Goal: Task Accomplishment & Management: Manage account settings

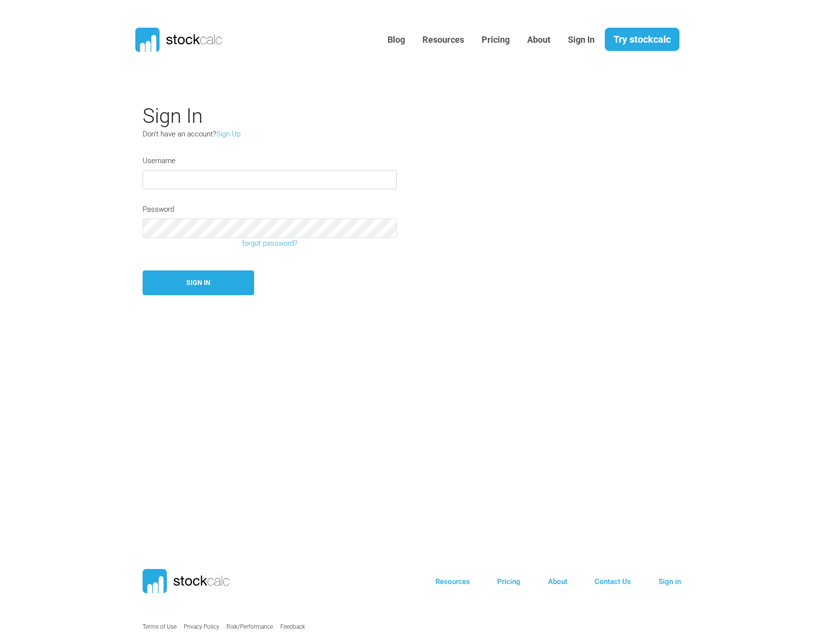
click at [237, 172] on input "text" at bounding box center [270, 179] width 254 height 19
type input "jsavoie"
click at [407, 265] on form "Username Password forgot password? Sign In" at bounding box center [366, 225] width 446 height 140
click at [215, 181] on input "text" at bounding box center [270, 179] width 254 height 19
type input "jsavoie"
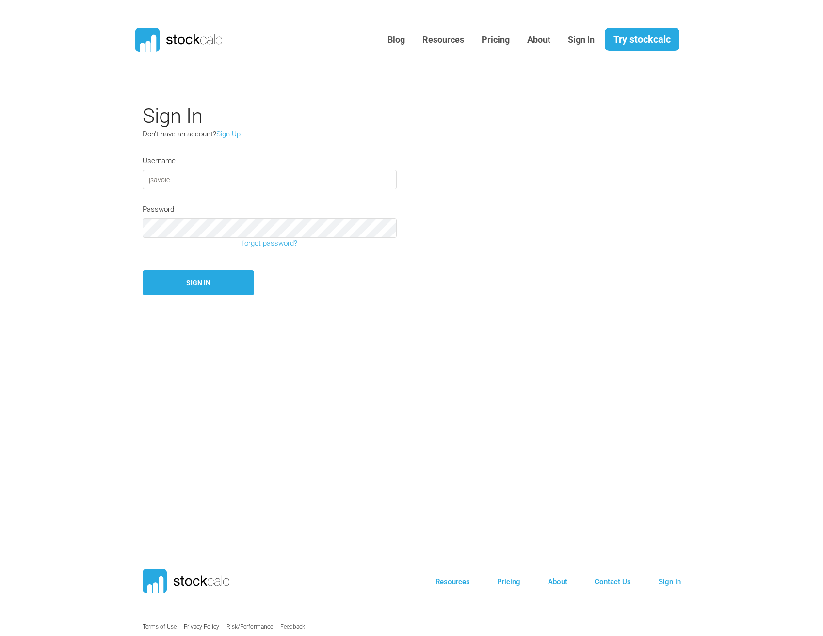
click at [463, 353] on section "Sign In Don't have an account? Sign Up Username jsavoie Password forgot passwor…" at bounding box center [411, 298] width 823 height 403
click at [263, 245] on link "forgot password?" at bounding box center [269, 243] width 269 height 11
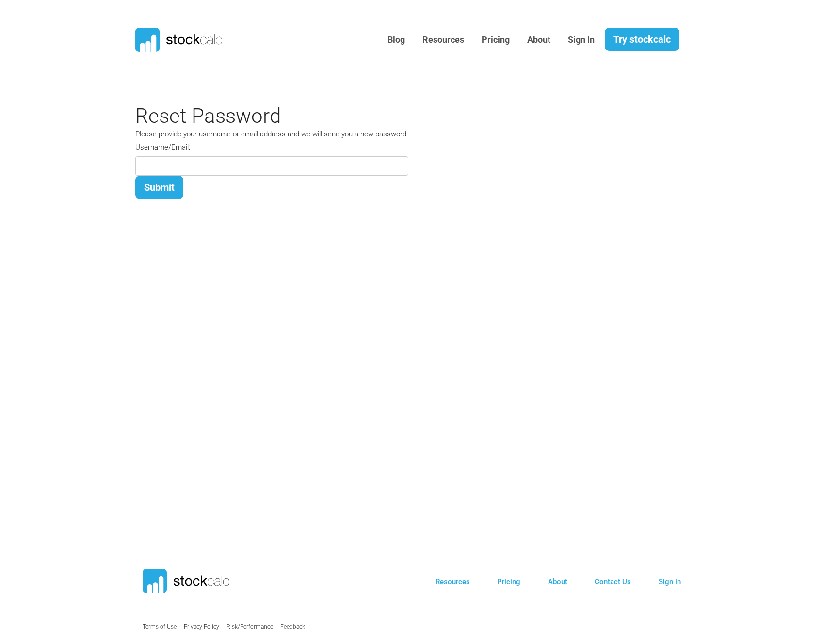
click at [229, 165] on input at bounding box center [271, 165] width 273 height 19
type input "jsavoie"
click at [367, 269] on section "Sign In Don't have an account? Sign Up Username jsavoie Password forgot passwor…" at bounding box center [411, 298] width 823 height 403
click at [162, 191] on button "Submit" at bounding box center [159, 187] width 48 height 23
click at [157, 188] on button "Submit" at bounding box center [159, 187] width 48 height 23
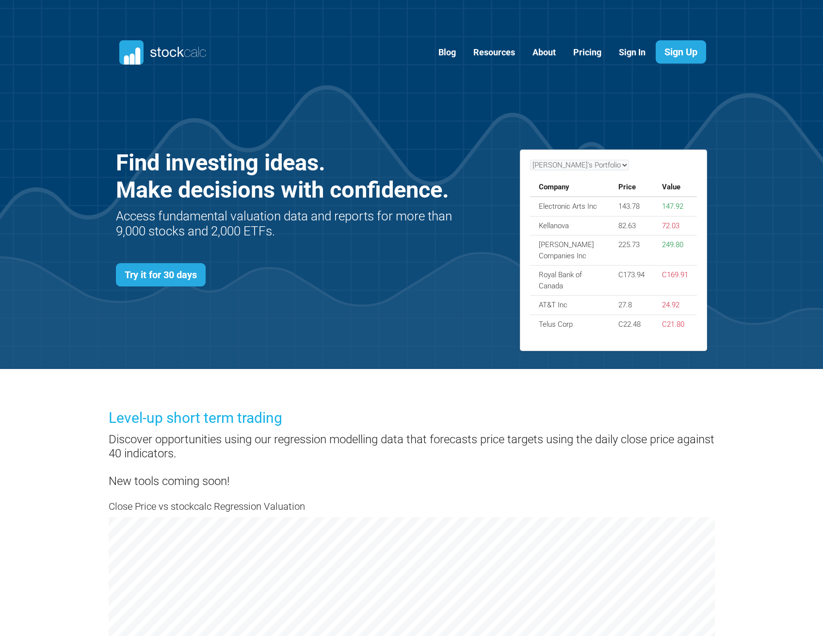
scroll to position [422, 621]
click at [623, 54] on link "Sign In" at bounding box center [632, 53] width 41 height 24
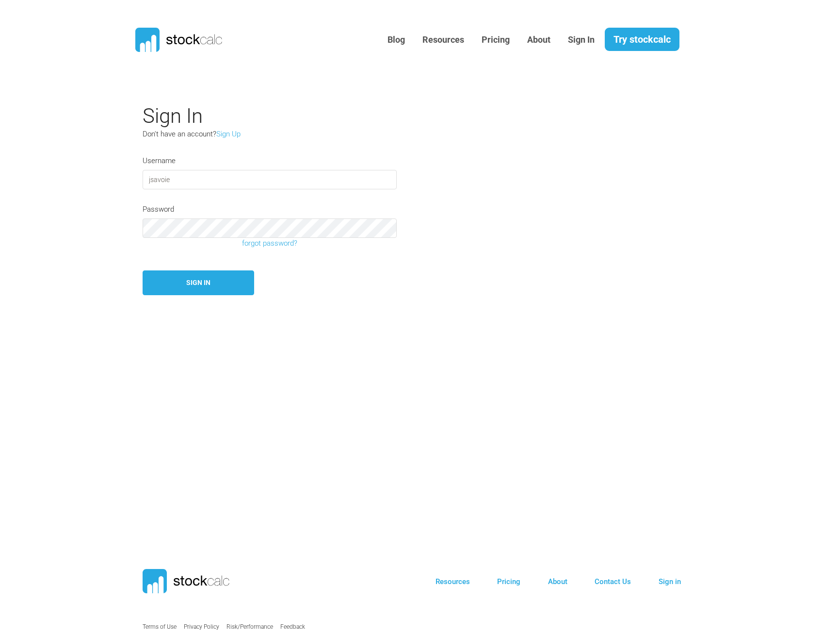
type input "jsavoie"
click at [515, 188] on div "Username jsavoie" at bounding box center [365, 175] width 461 height 41
click at [431, 335] on section "Sign In Don't have an account? Sign Up Username jsavoie Password forgot passwor…" at bounding box center [411, 298] width 823 height 403
click at [227, 287] on button "Sign In" at bounding box center [199, 282] width 112 height 25
